Goal: Find contact information: Find contact information

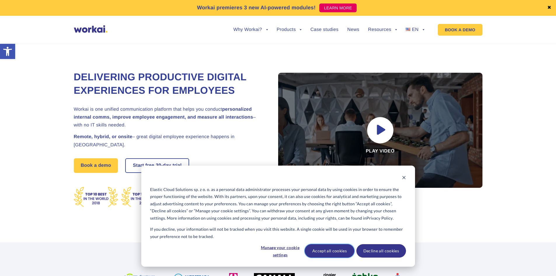
click at [335, 251] on button "Accept all cookies" at bounding box center [330, 250] width 50 height 13
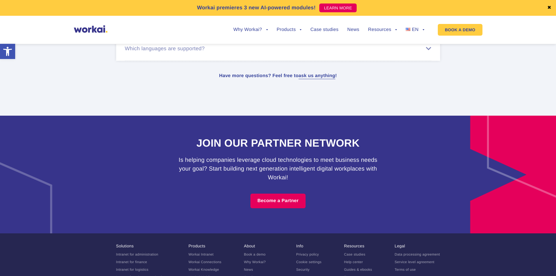
scroll to position [3617, 0]
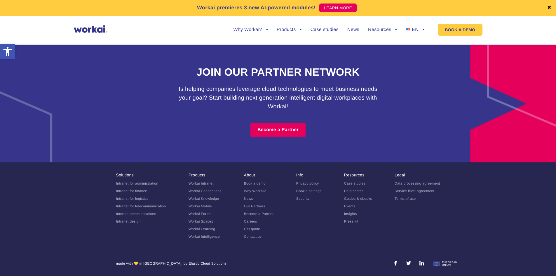
click at [421, 263] on link at bounding box center [421, 263] width 5 height 5
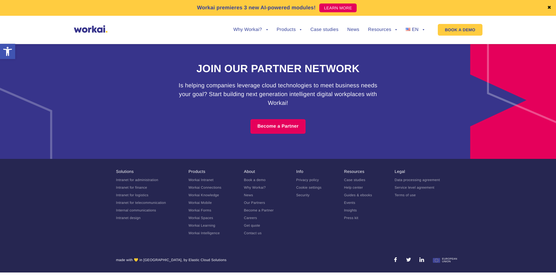
click at [255, 235] on link "Contact us" at bounding box center [253, 233] width 18 height 4
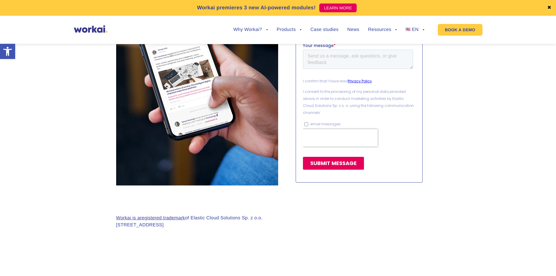
scroll to position [554, 0]
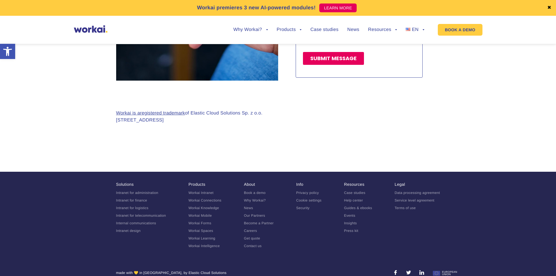
drag, startPoint x: 193, startPoint y: 111, endPoint x: 189, endPoint y: 111, distance: 4.1
click at [189, 111] on p "Workai is a registered trademark of Elastic Cloud Solutions Sp. z o.o. [STREET_…" at bounding box center [189, 117] width 147 height 14
click at [207, 118] on div "Workai is a registered trademark of Elastic Cloud Solutions Sp. z o.o. [STREET_…" at bounding box center [189, 121] width 147 height 23
drag, startPoint x: 211, startPoint y: 112, endPoint x: 174, endPoint y: 109, distance: 37.2
click at [174, 110] on p "Workai is a registered trademark of Elastic Cloud Solutions Sp. z o.o. [STREET_…" at bounding box center [189, 117] width 147 height 14
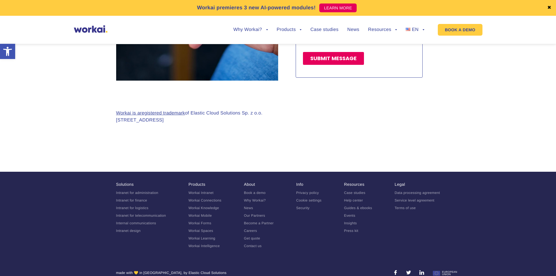
copy p "Bialystok, [GEOGRAPHIC_DATA]"
